Goal: Task Accomplishment & Management: Manage account settings

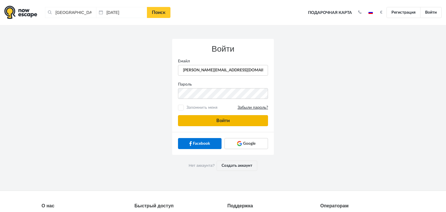
type input "anatoly@imaginaris.ee"
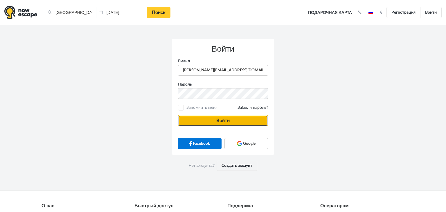
click at [188, 121] on button "Войти" at bounding box center [223, 120] width 90 height 11
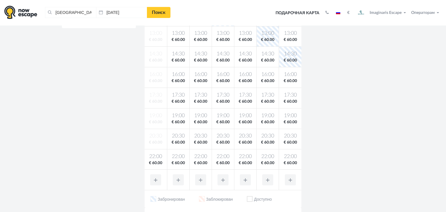
scroll to position [170, 0]
click at [157, 160] on span "€ 60.00" at bounding box center [156, 163] width 20 height 6
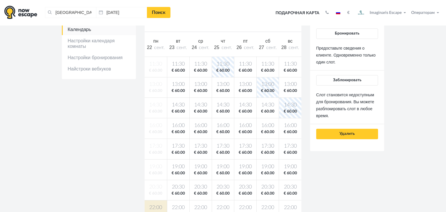
scroll to position [117, 0]
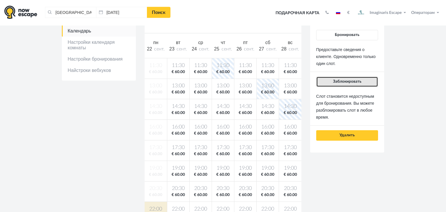
click at [350, 82] on span "Заблокировать" at bounding box center [347, 82] width 28 height 4
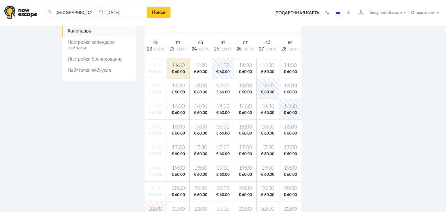
click at [178, 65] on body "Таллин, Эстония Очистить все Таллин, Эстония 22.09.2025 Поиск Toggle navigation…" at bounding box center [223, 174] width 446 height 582
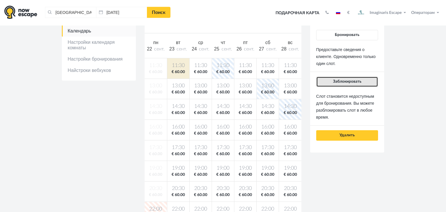
click at [331, 79] on button "Заблокировать" at bounding box center [347, 82] width 62 height 10
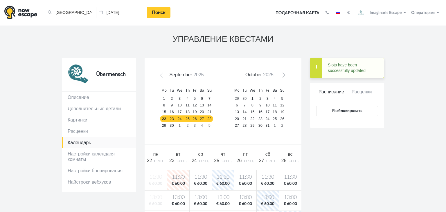
scroll to position [0, 0]
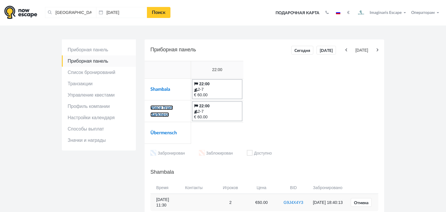
click at [154, 105] on link "Voice from darkness" at bounding box center [162, 111] width 23 height 12
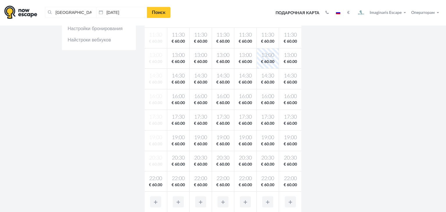
scroll to position [148, 0]
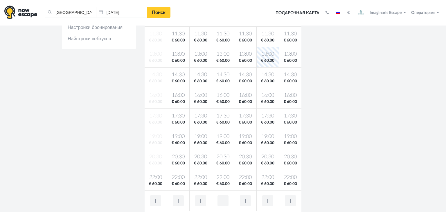
click at [157, 178] on body "Таллин, Эстония Очистить все Таллин, Эстония 22.09.2025 Поиск Toggle navigation…" at bounding box center [223, 143] width 446 height 582
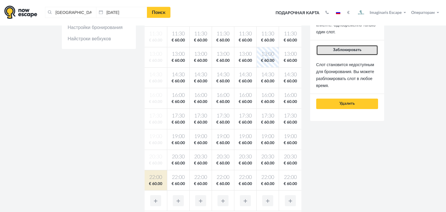
click at [341, 48] on button "Заблокировать" at bounding box center [347, 50] width 62 height 10
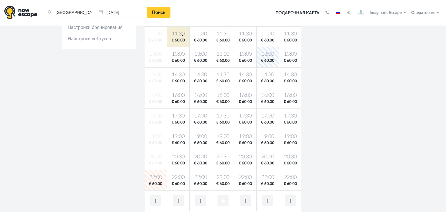
click at [182, 35] on body "Таллин, Эстония Очистить все Таллин, Эстония 22.09.2025 Поиск Toggle navigation…" at bounding box center [223, 143] width 446 height 582
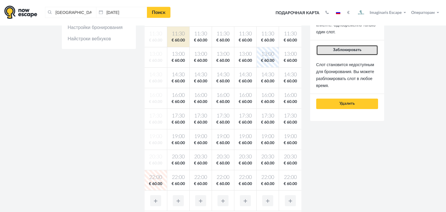
click at [339, 48] on span "Заблокировать" at bounding box center [347, 50] width 28 height 4
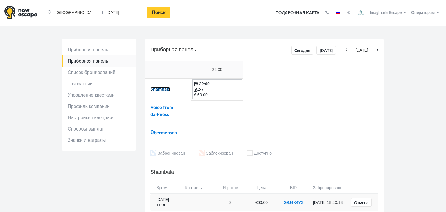
click at [163, 88] on link "Shambala" at bounding box center [161, 89] width 20 height 5
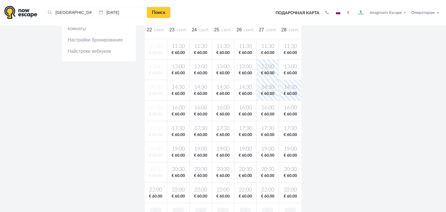
scroll to position [136, 0]
click at [148, 193] on body "[GEOGRAPHIC_DATA], [GEOGRAPHIC_DATA] Очистить все [GEOGRAPHIC_DATA], [GEOGRAPHI…" at bounding box center [223, 155] width 446 height 582
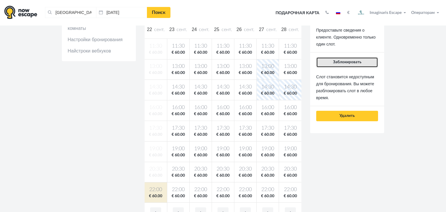
click at [339, 65] on button "Заблокировать" at bounding box center [347, 62] width 62 height 10
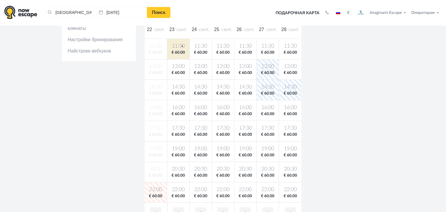
click at [182, 46] on span "11:30" at bounding box center [179, 46] width 20 height 7
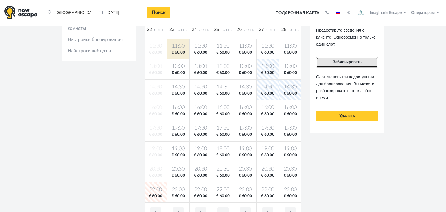
click at [356, 58] on button "Заблокировать" at bounding box center [347, 62] width 62 height 10
